Goal: Task Accomplishment & Management: Manage account settings

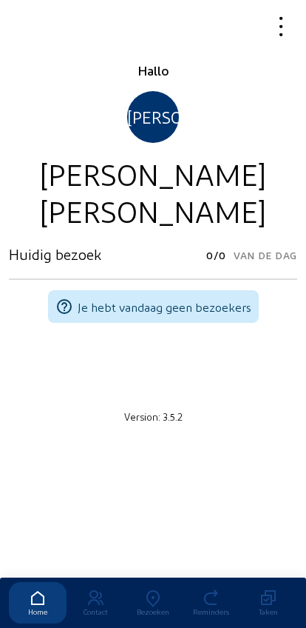
click at [152, 589] on icon at bounding box center [153, 598] width 58 height 18
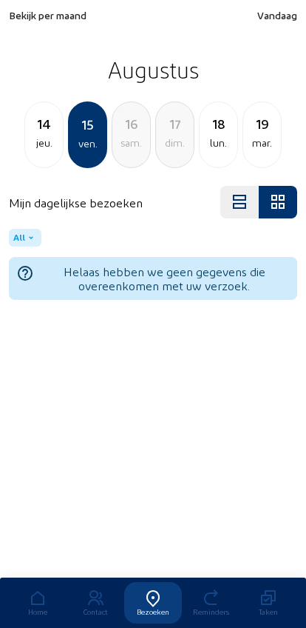
click at [33, 19] on span "Bekijk per maand" at bounding box center [48, 15] width 78 height 13
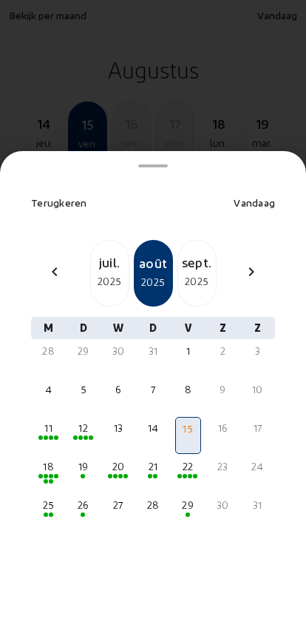
click at [110, 272] on div "2025" at bounding box center [110, 281] width 38 height 18
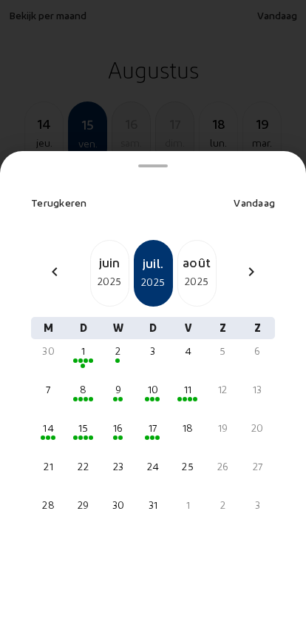
click at [181, 382] on div "11" at bounding box center [188, 389] width 23 height 15
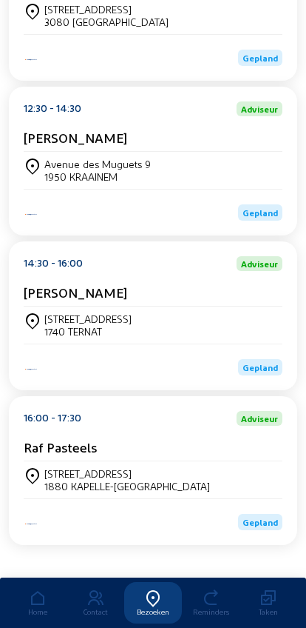
scroll to position [325, 0]
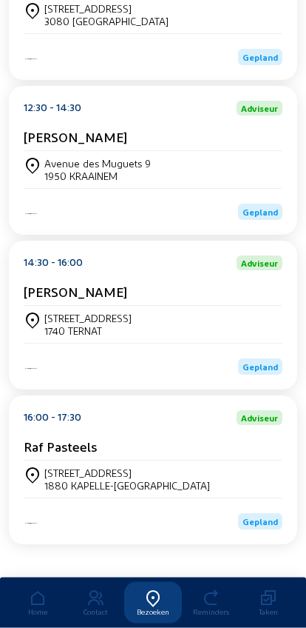
click at [59, 476] on div "Wipstraat, 15 1880 KAPELLE-OP-DEN-BOS" at bounding box center [153, 479] width 259 height 37
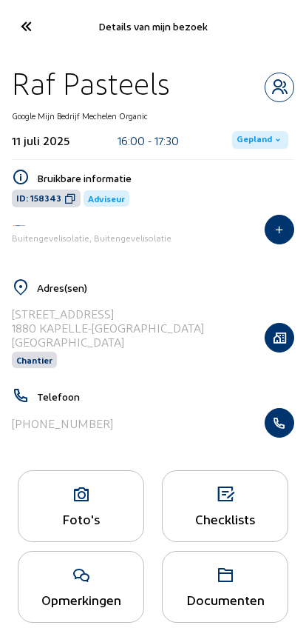
click at [72, 499] on icon at bounding box center [81, 495] width 125 height 18
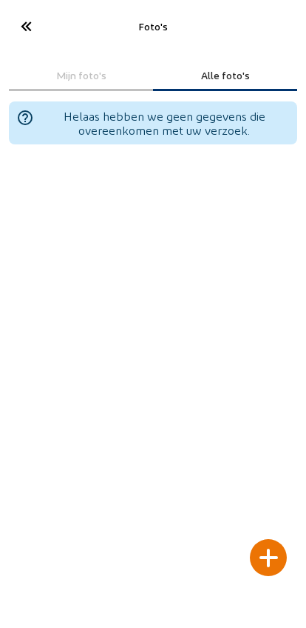
click at [272, 539] on div at bounding box center [268, 557] width 37 height 37
click at [264, 539] on div at bounding box center [268, 557] width 37 height 37
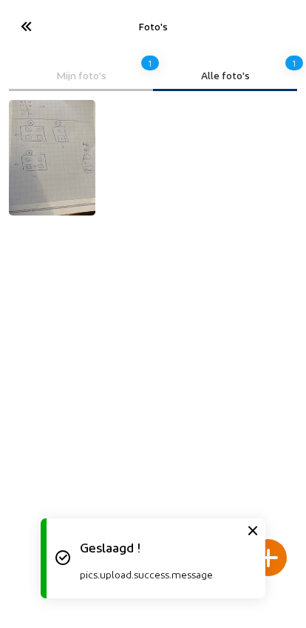
click at [25, 24] on icon at bounding box center [25, 26] width 24 height 26
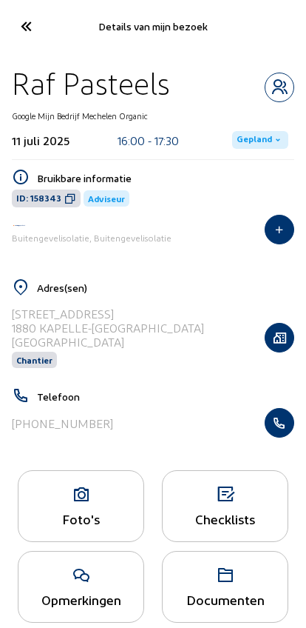
click at [280, 344] on icon "button" at bounding box center [280, 337] width 28 height 15
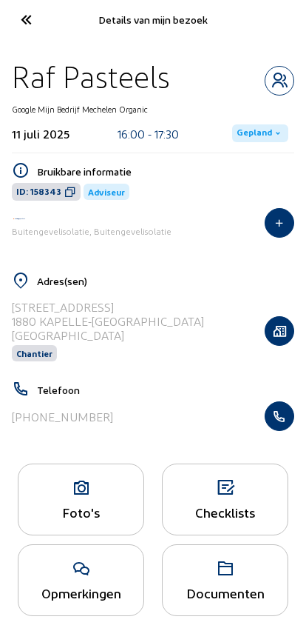
click at [73, 496] on icon at bounding box center [81, 488] width 125 height 18
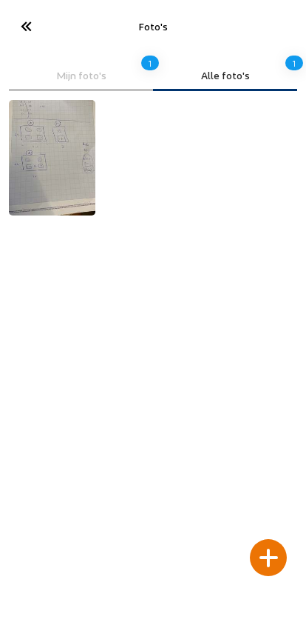
click at [269, 539] on div at bounding box center [268, 557] width 37 height 37
click at [274, 539] on div at bounding box center [268, 557] width 37 height 37
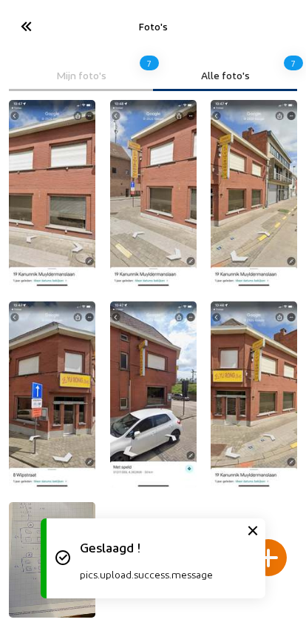
click at [252, 522] on icon at bounding box center [253, 531] width 18 height 18
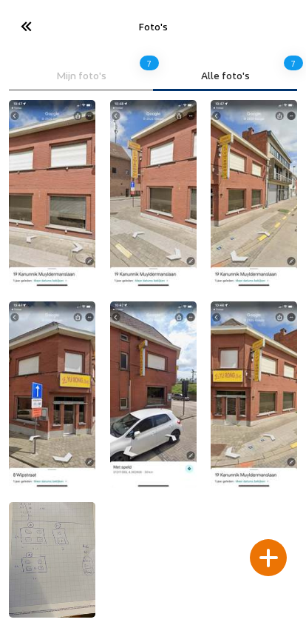
click at [22, 19] on icon at bounding box center [25, 26] width 24 height 26
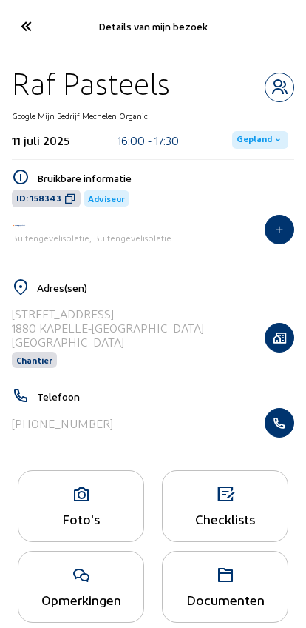
click at [25, 31] on icon at bounding box center [25, 26] width 24 height 26
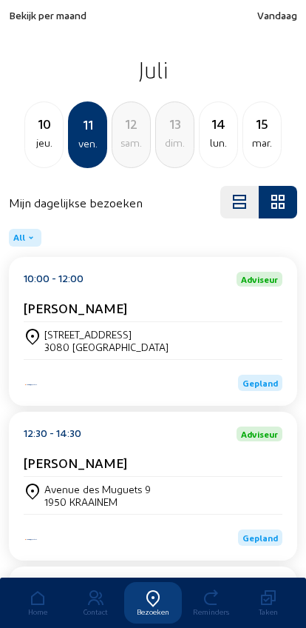
click at [258, 139] on div "mar." at bounding box center [263, 143] width 38 height 18
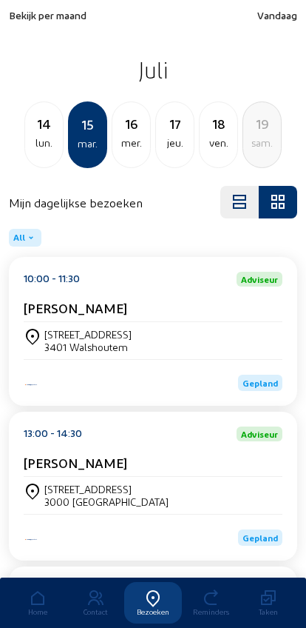
click at [58, 489] on div "[STREET_ADDRESS]" at bounding box center [106, 489] width 124 height 13
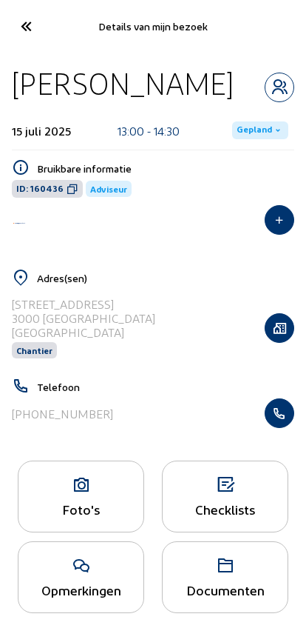
click at [86, 492] on icon at bounding box center [81, 485] width 125 height 18
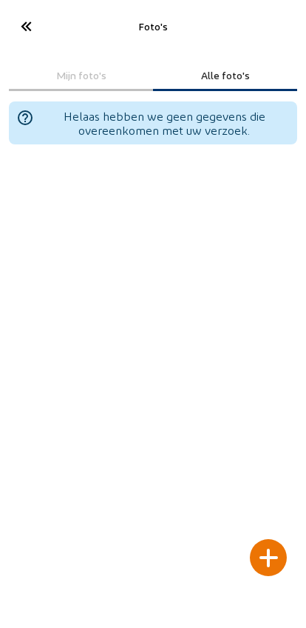
click at [264, 539] on div at bounding box center [268, 557] width 37 height 37
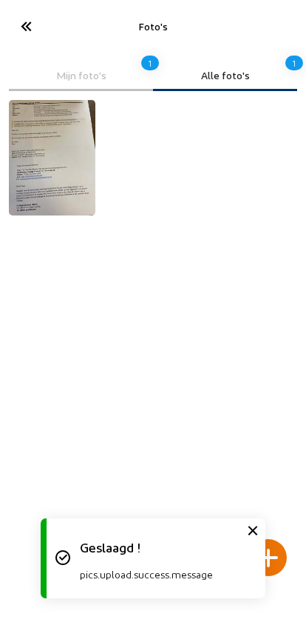
click at [26, 160] on img at bounding box center [52, 157] width 87 height 115
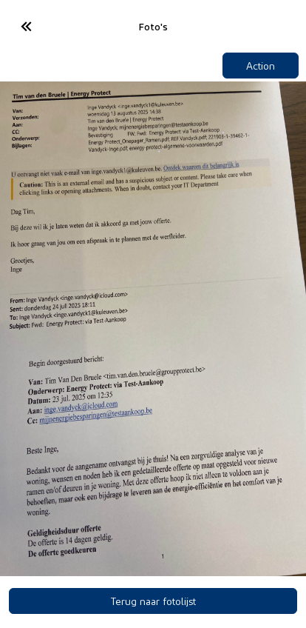
click at [25, 25] on icon at bounding box center [25, 26] width 24 height 26
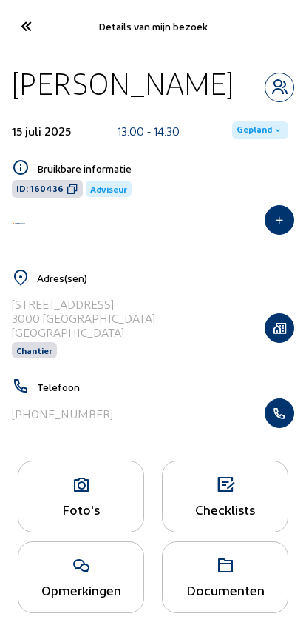
click at [107, 504] on div "Foto's" at bounding box center [81, 496] width 127 height 72
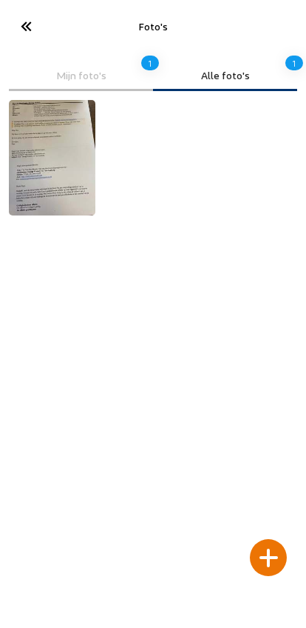
click at [276, 539] on div at bounding box center [268, 557] width 37 height 37
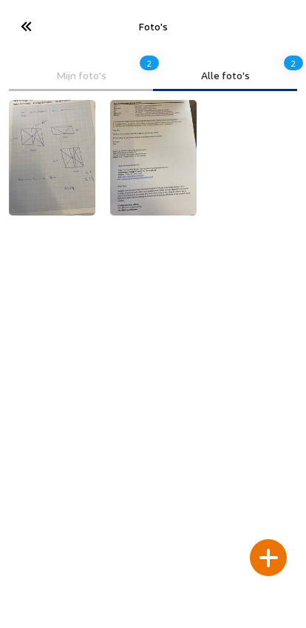
click at [33, 26] on icon at bounding box center [25, 26] width 24 height 26
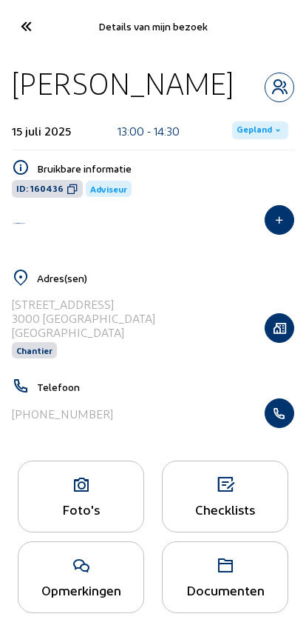
click at [275, 325] on icon "button" at bounding box center [280, 328] width 28 height 15
click at [284, 325] on icon "button" at bounding box center [280, 328] width 28 height 15
click at [277, 332] on icon "button" at bounding box center [280, 328] width 28 height 15
click at [283, 322] on icon "button" at bounding box center [280, 328] width 28 height 15
click at [277, 330] on icon "button" at bounding box center [280, 328] width 28 height 15
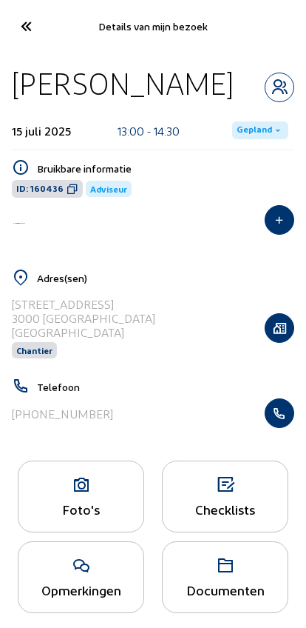
click at [276, 330] on icon "button" at bounding box center [280, 328] width 28 height 15
click at [267, 340] on div at bounding box center [280, 328] width 30 height 30
click at [277, 335] on icon "button" at bounding box center [280, 328] width 28 height 15
click at [113, 505] on div "Foto's" at bounding box center [81, 509] width 125 height 16
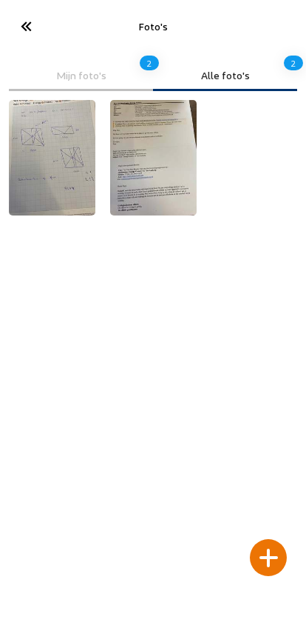
click at [272, 539] on div at bounding box center [268, 557] width 37 height 37
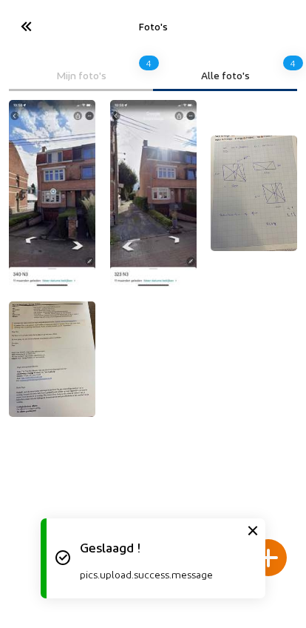
click at [21, 31] on icon at bounding box center [25, 26] width 24 height 26
